Goal: Information Seeking & Learning: Learn about a topic

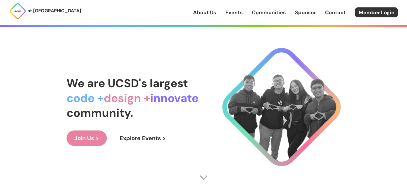
click at [200, 170] on div "We are UCSD's largest code + design + innovate community. Join Us > Explore Eve…" at bounding box center [203, 110] width 274 height 173
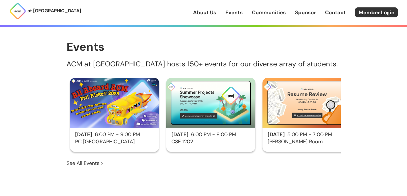
scroll to position [285, 0]
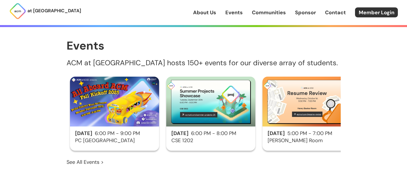
click at [207, 112] on img at bounding box center [210, 102] width 89 height 50
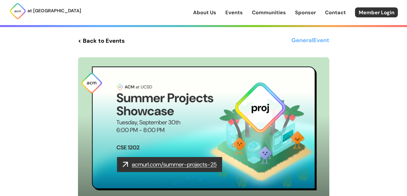
click at [189, 164] on img at bounding box center [203, 127] width 251 height 141
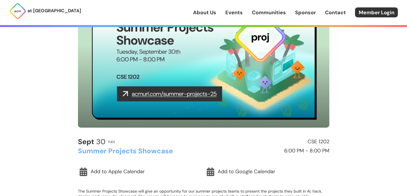
scroll to position [7, 0]
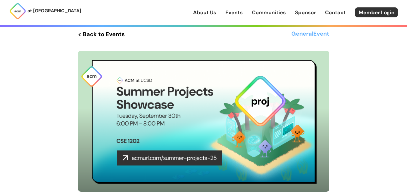
click at [18, 7] on img at bounding box center [17, 11] width 17 height 17
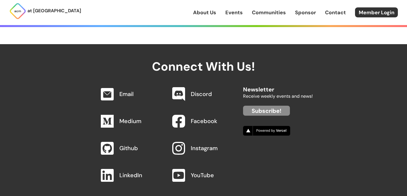
scroll to position [587, 0]
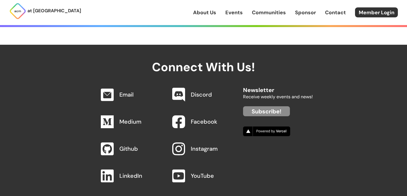
click at [120, 145] on link "Github" at bounding box center [128, 148] width 19 height 7
